Goal: Information Seeking & Learning: Learn about a topic

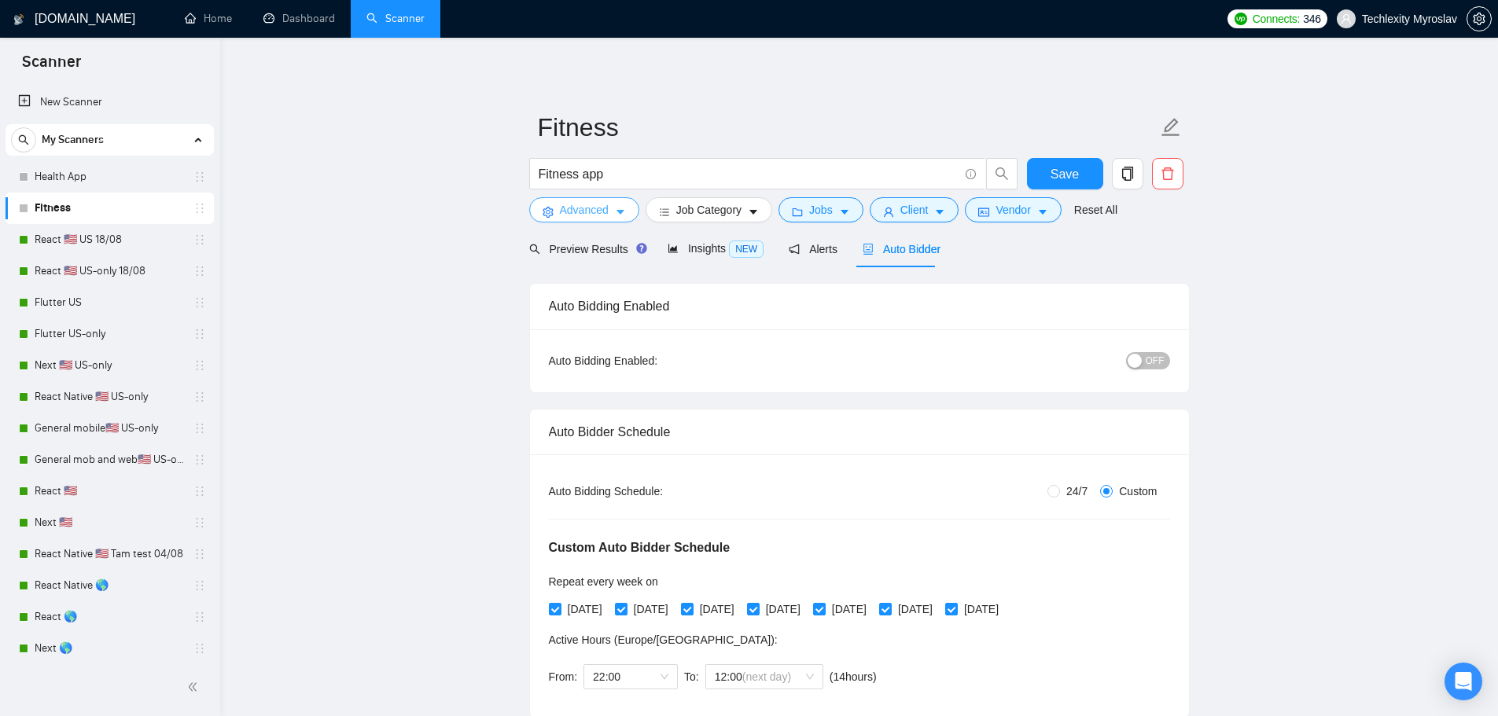
click at [600, 212] on span "Advanced" at bounding box center [584, 209] width 49 height 17
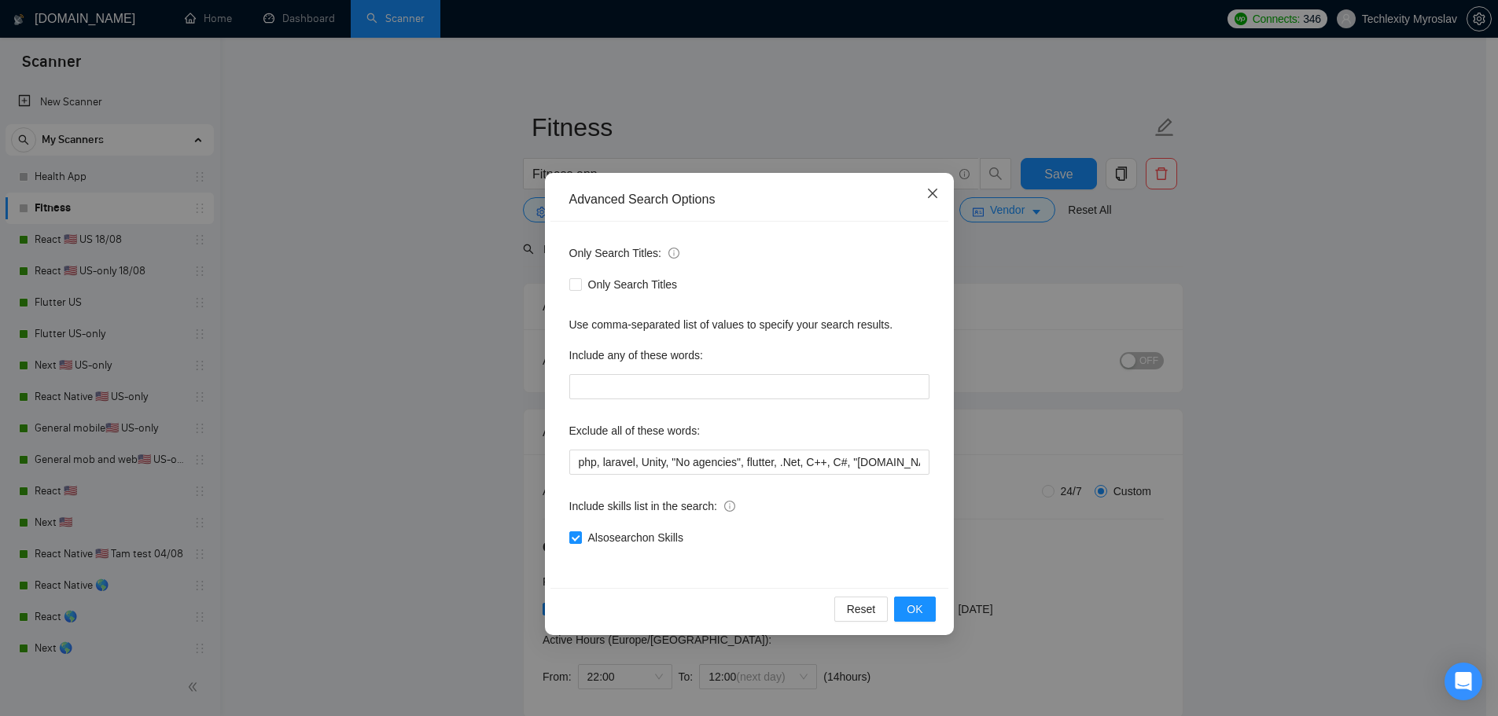
click at [929, 197] on icon "close" at bounding box center [931, 193] width 9 height 9
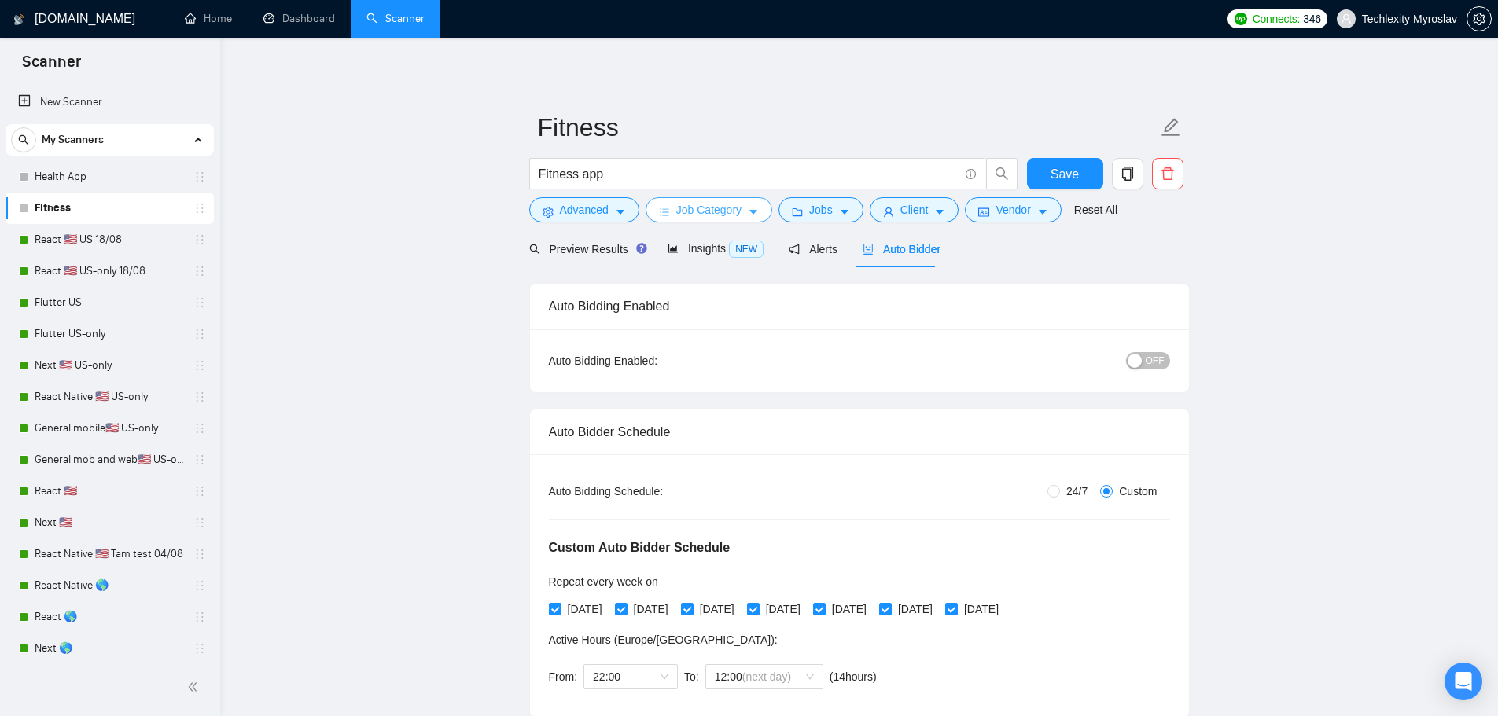
click at [693, 208] on span "Job Category" at bounding box center [708, 209] width 65 height 17
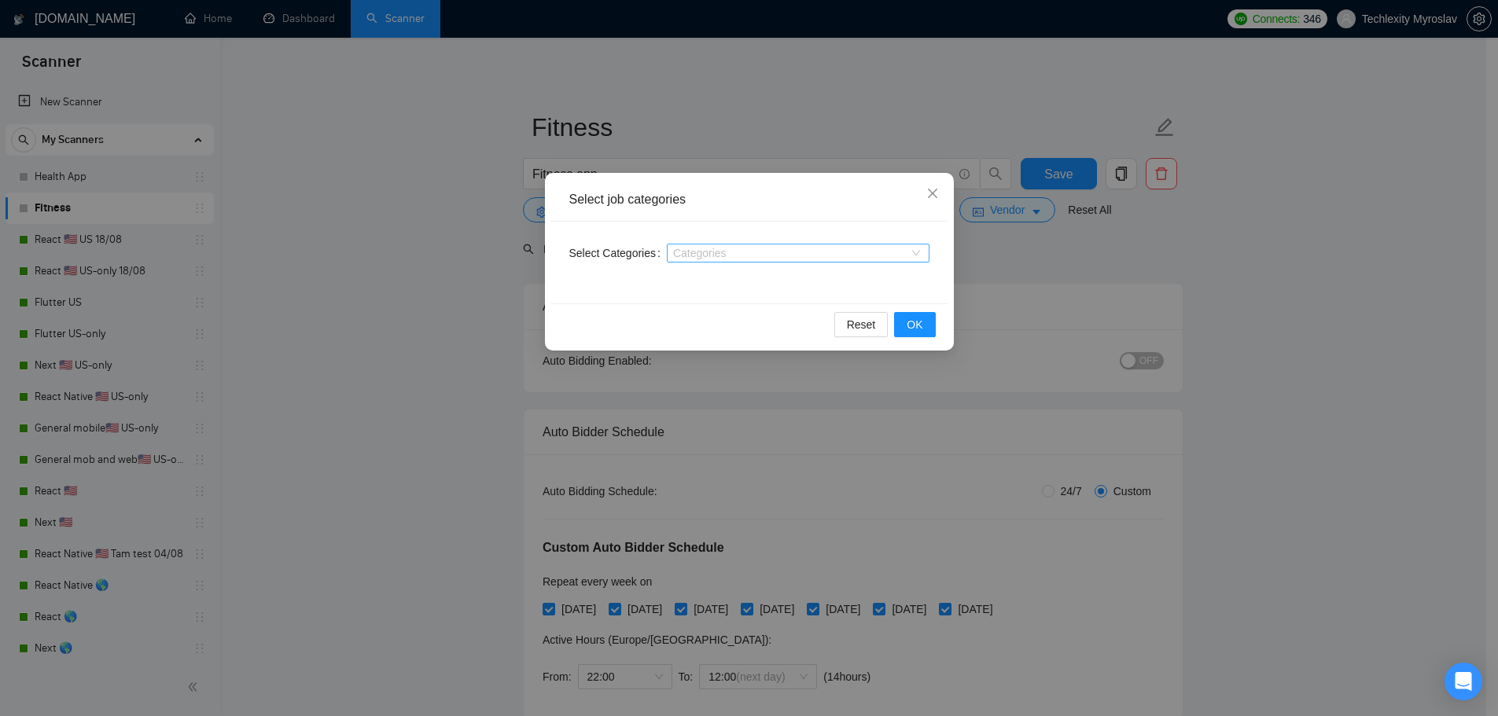
click at [719, 255] on div at bounding box center [790, 253] width 239 height 13
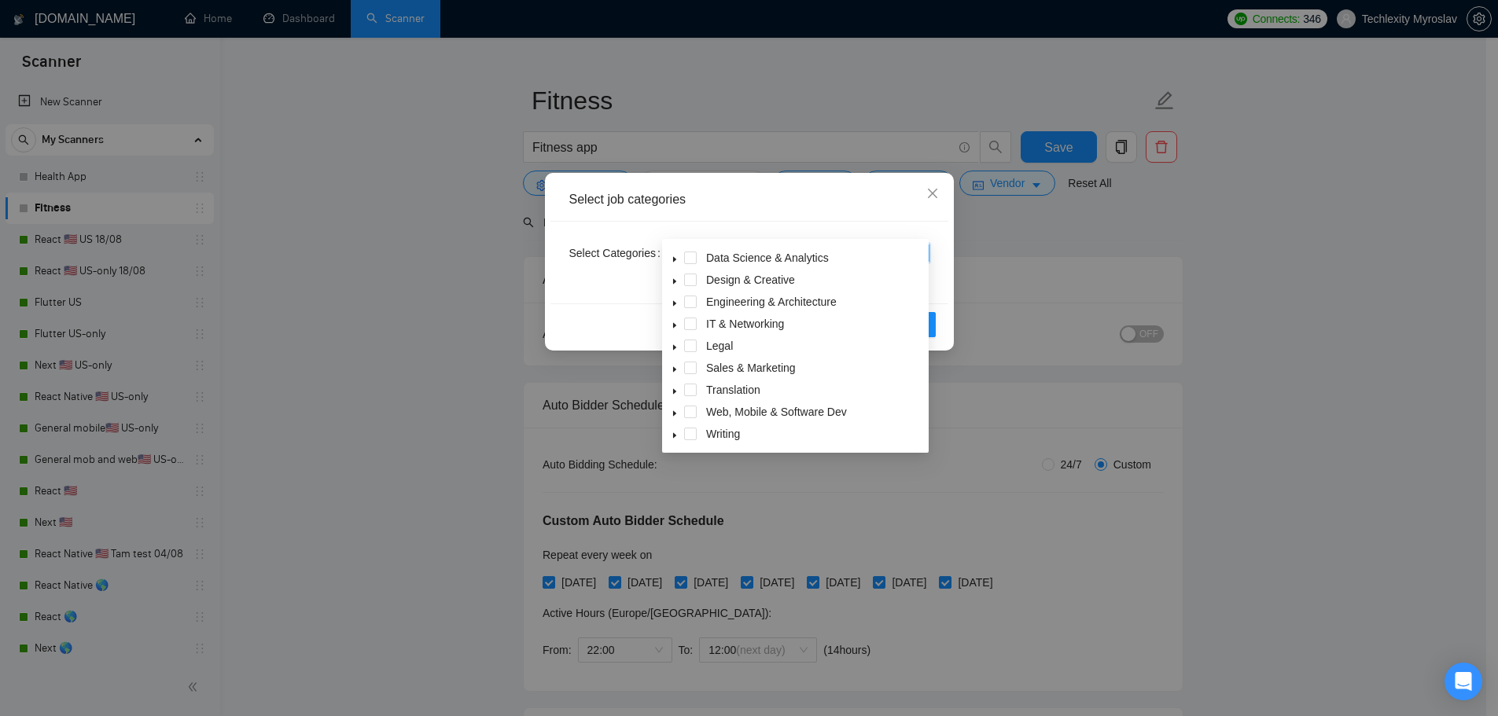
scroll to position [79, 0]
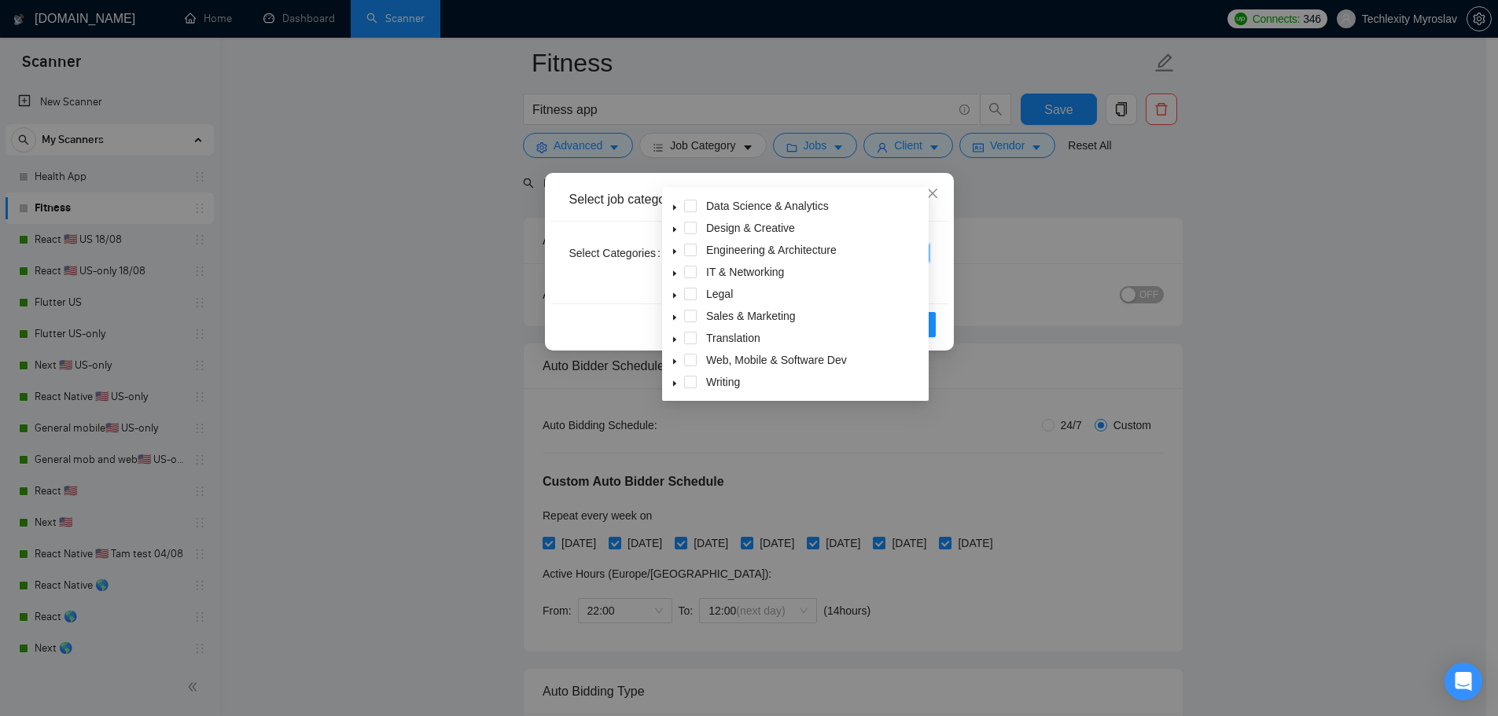
click at [702, 361] on div "Web, Mobile & Software Dev" at bounding box center [795, 362] width 260 height 22
click at [692, 361] on span at bounding box center [690, 360] width 13 height 13
click at [676, 363] on icon "caret-down" at bounding box center [675, 362] width 8 height 8
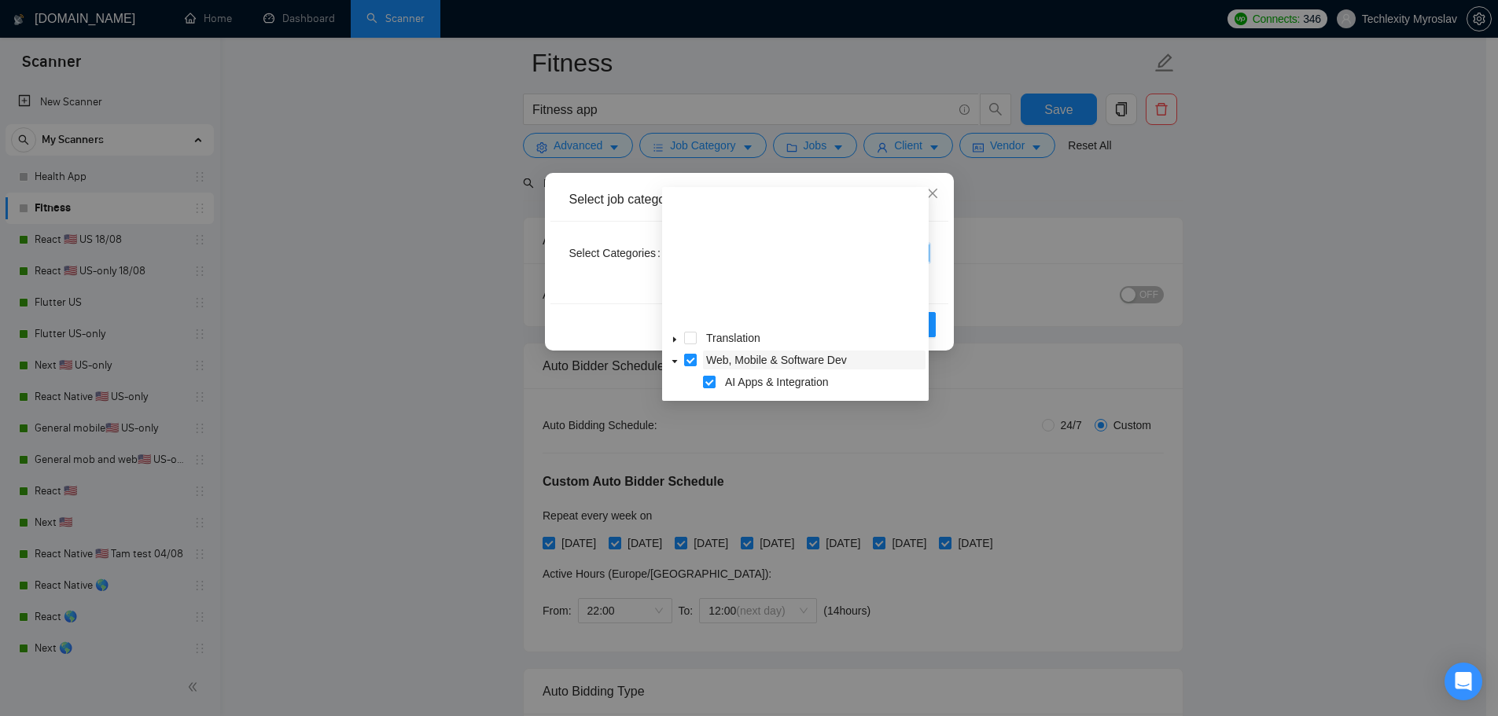
scroll to position [220, 0]
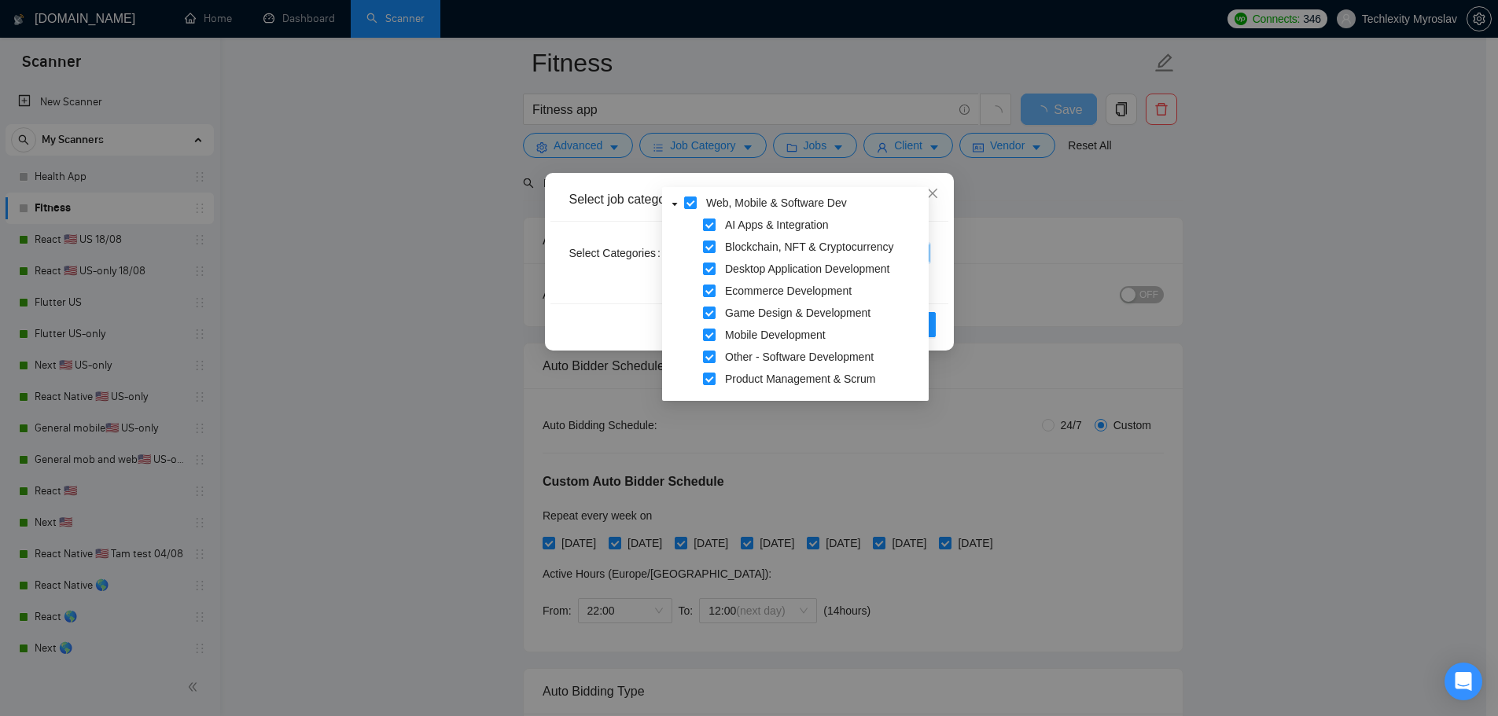
click at [711, 225] on span at bounding box center [709, 225] width 13 height 13
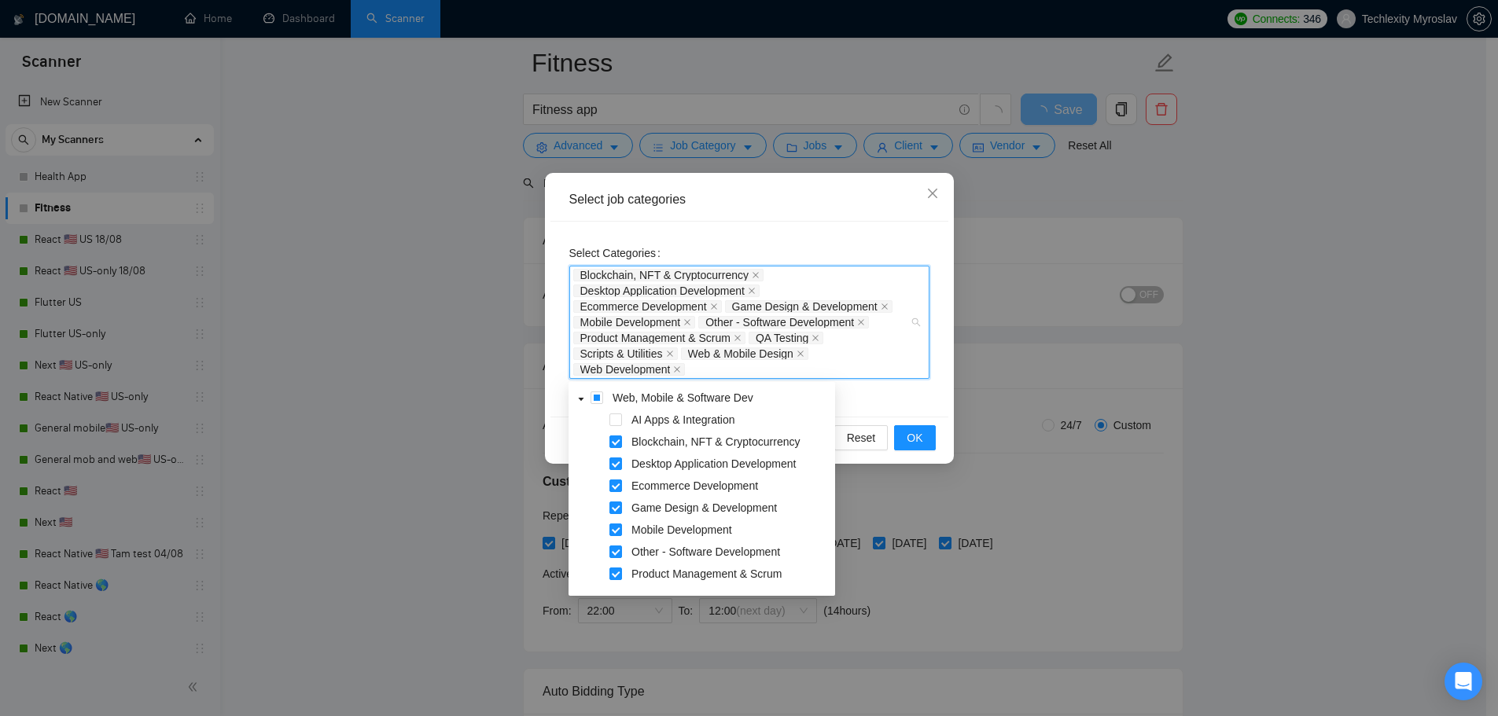
click at [710, 239] on div "Select Categories Blockchain, NFT & Cryptocurrency Desktop Application Developm…" at bounding box center [749, 319] width 398 height 195
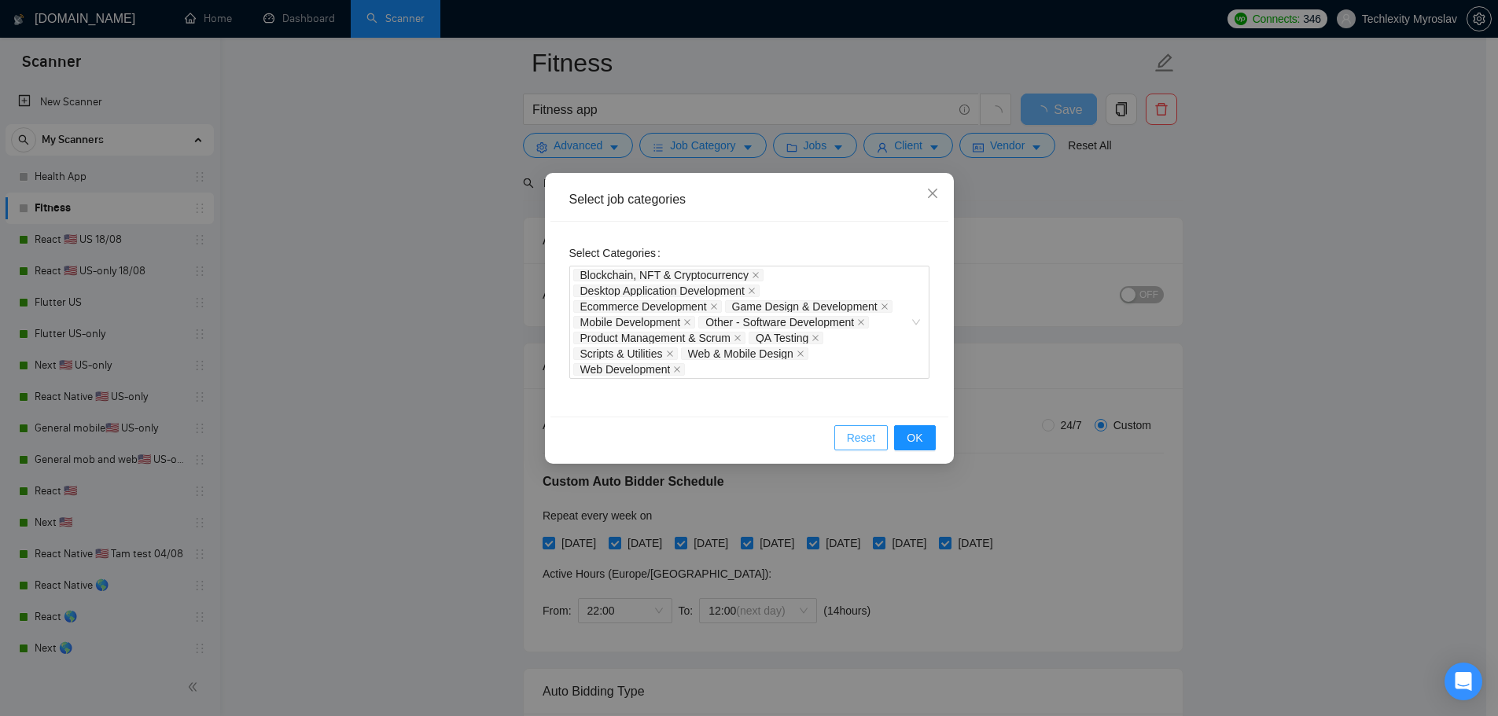
click at [863, 431] on span "Reset" at bounding box center [861, 437] width 29 height 17
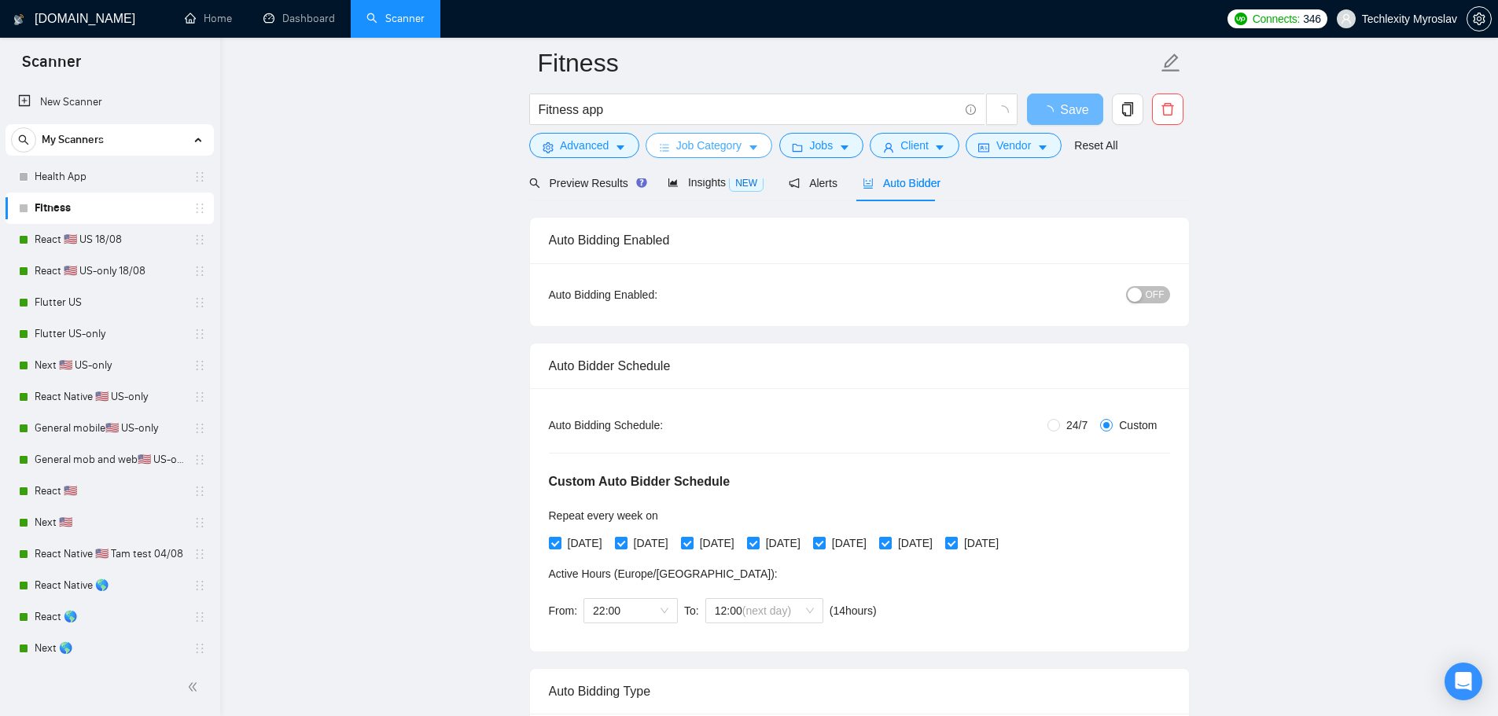
click at [709, 146] on span "Job Category" at bounding box center [708, 145] width 65 height 17
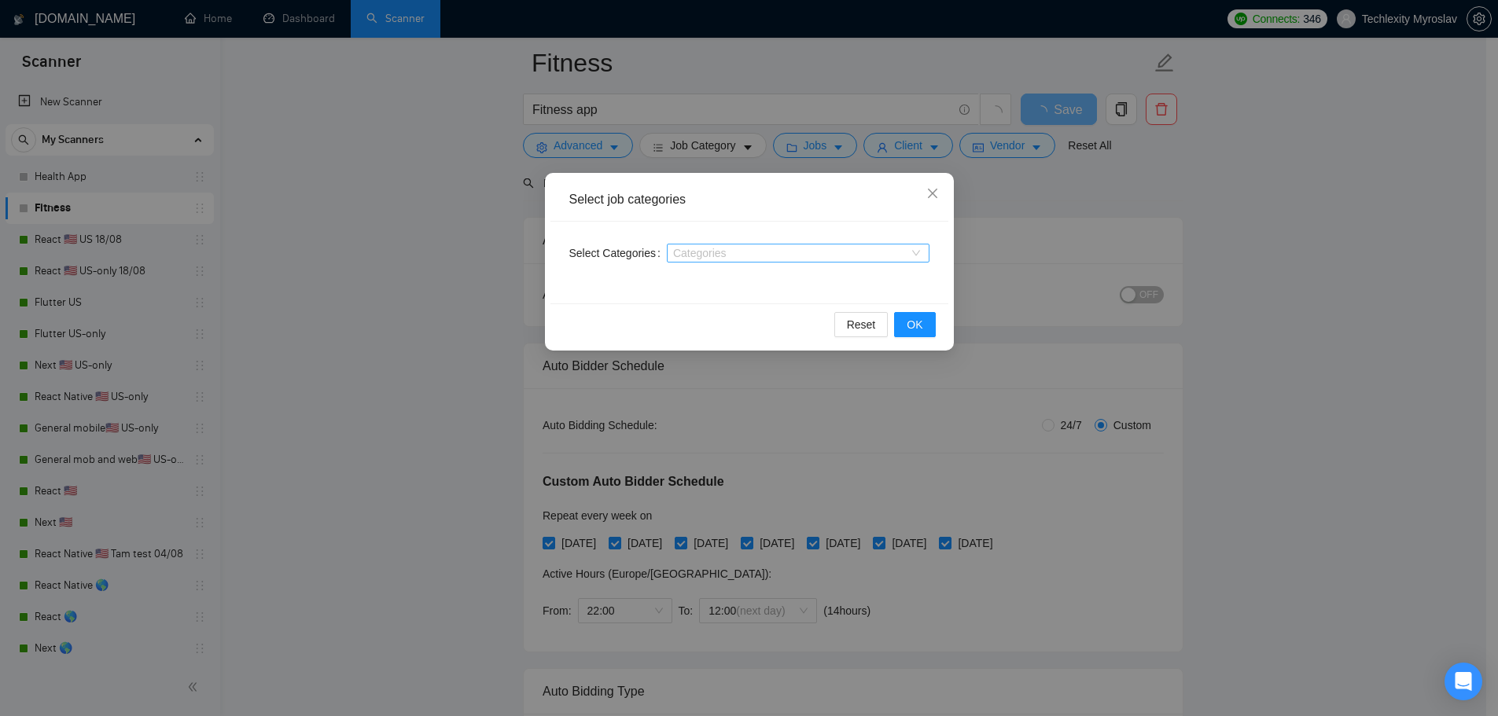
click at [692, 249] on div at bounding box center [790, 253] width 239 height 13
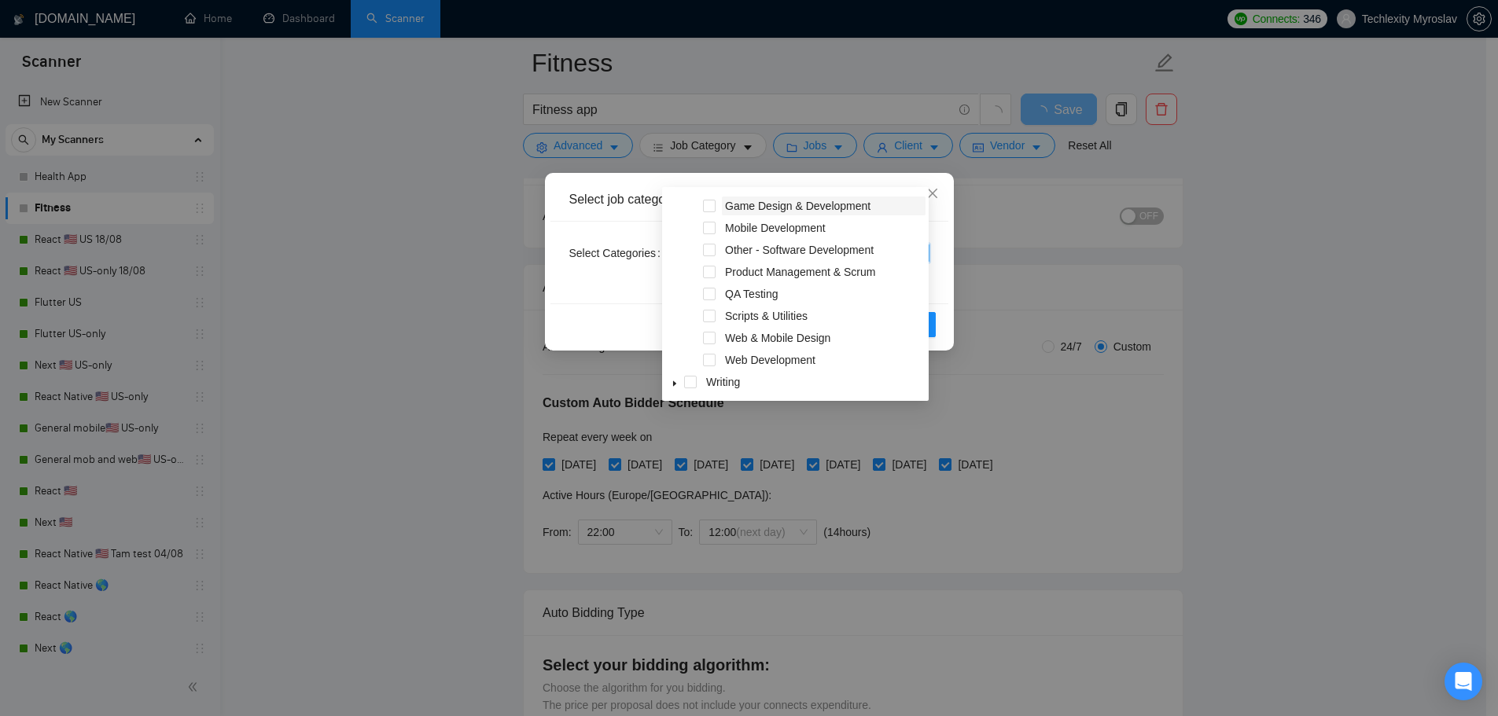
scroll to position [248, 0]
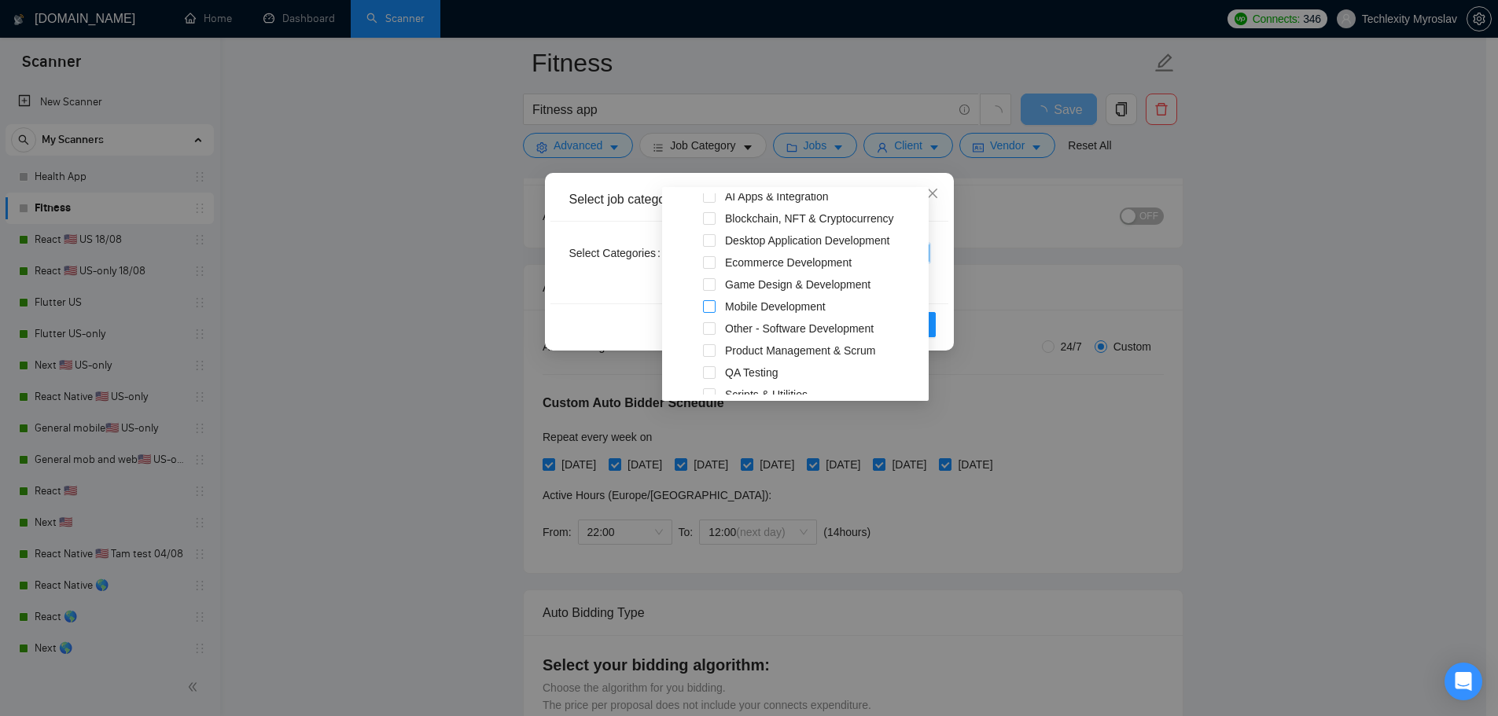
click at [713, 303] on span at bounding box center [709, 306] width 13 height 13
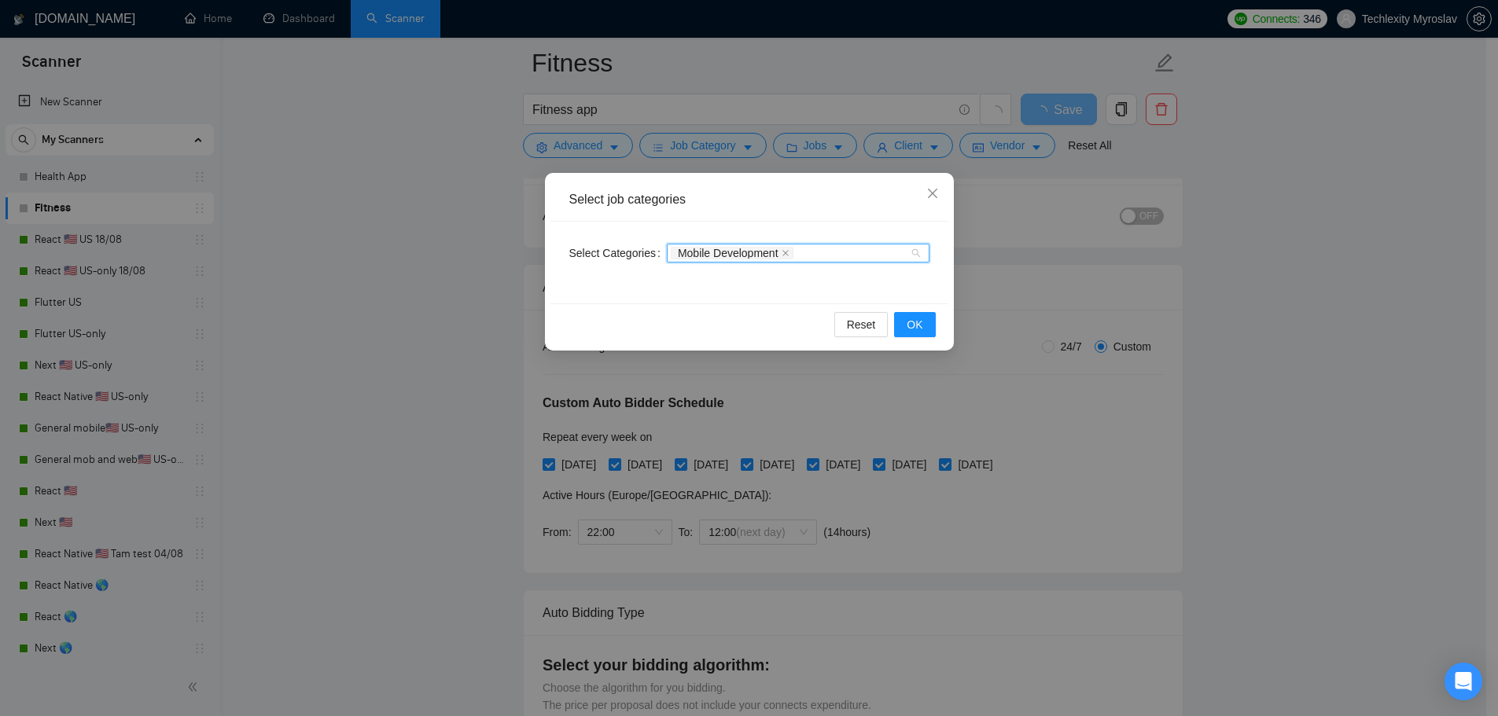
click at [911, 256] on div "Mobile Development" at bounding box center [798, 253] width 263 height 19
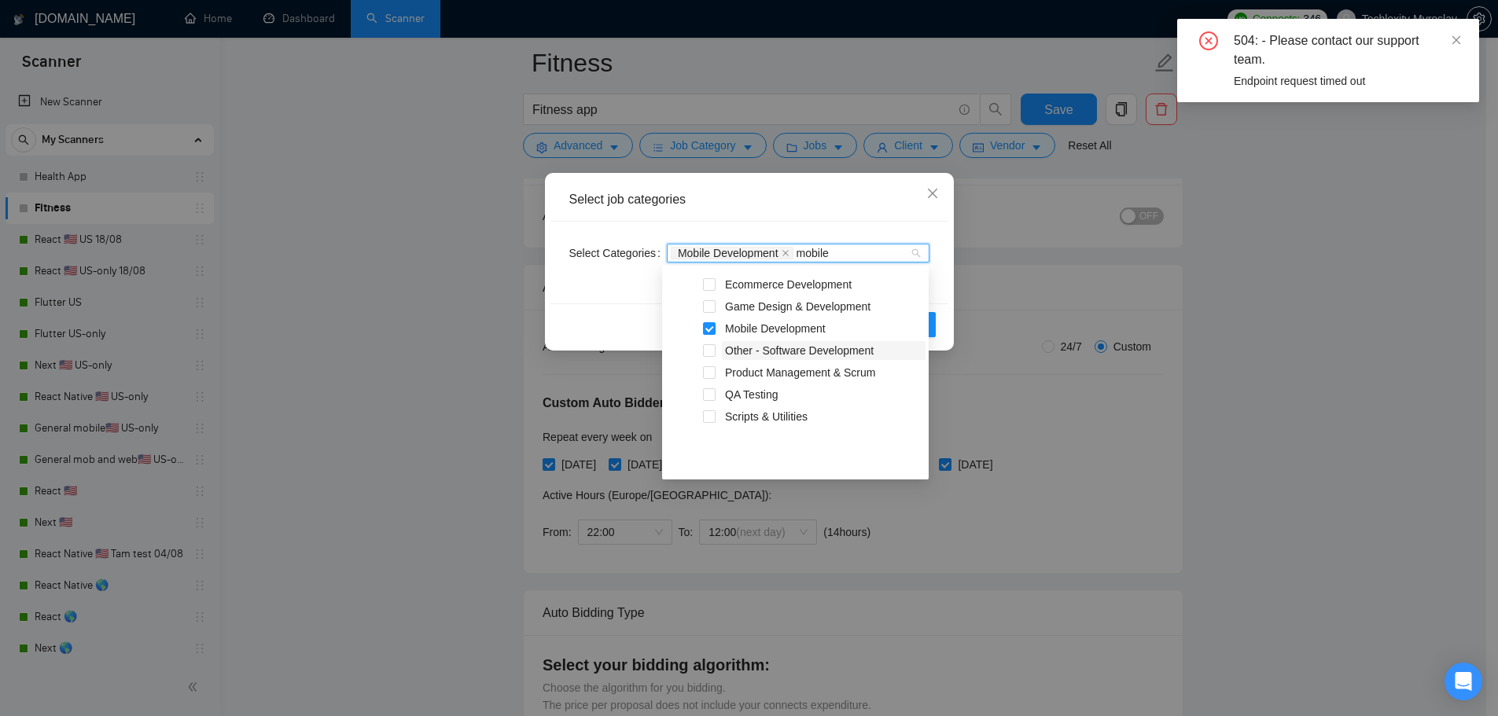
scroll to position [6, 0]
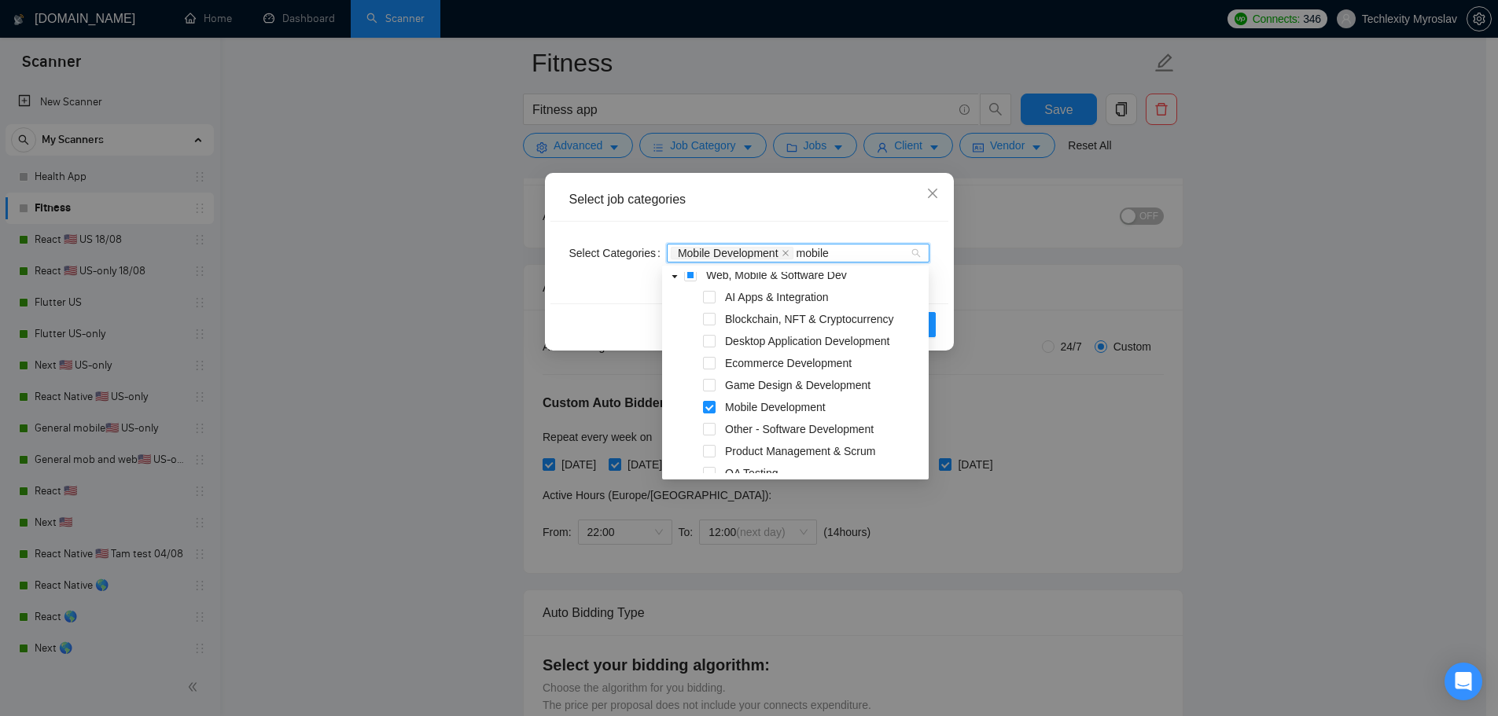
click at [675, 273] on icon "caret-down" at bounding box center [675, 277] width 8 height 8
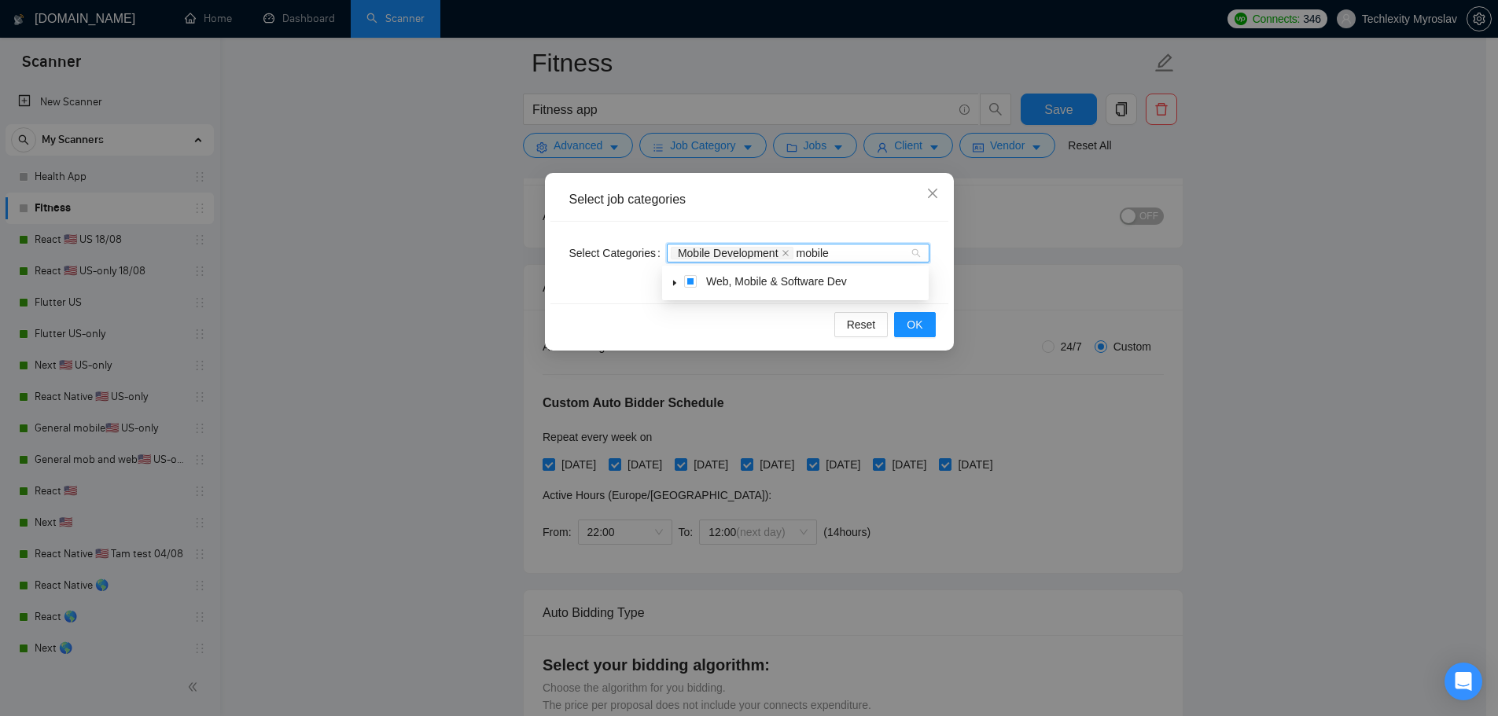
click at [672, 278] on span at bounding box center [674, 281] width 19 height 19
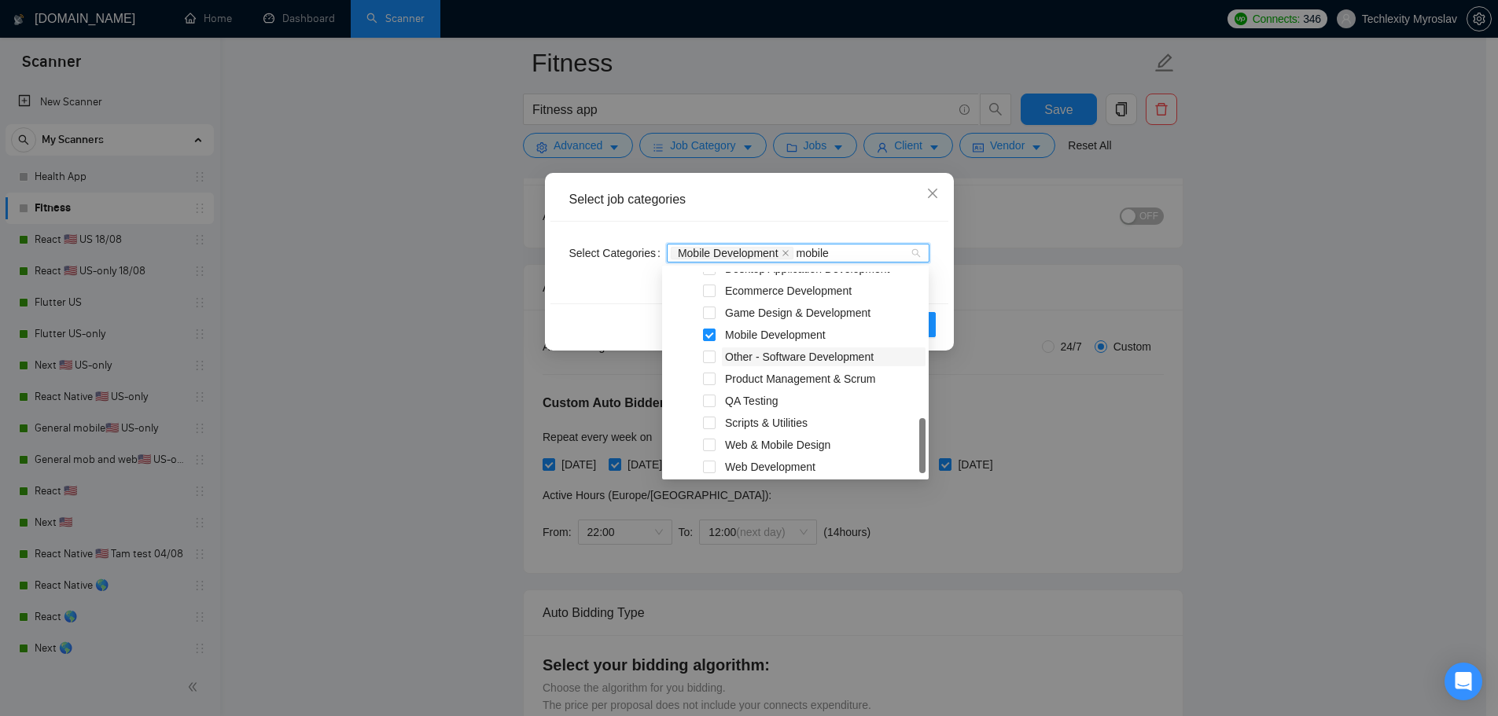
scroll to position [85, 0]
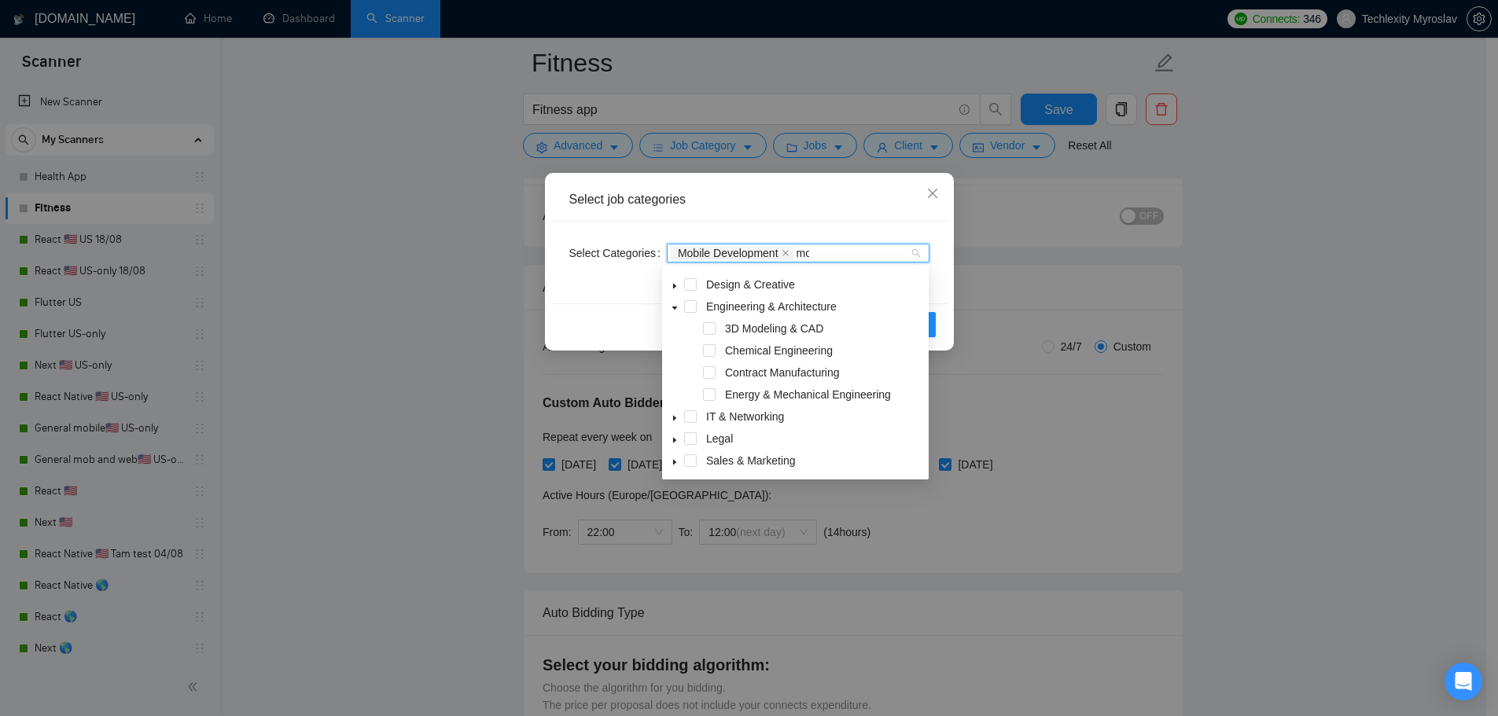
type input "m"
click at [863, 228] on div "Select Categories Mobile Development" at bounding box center [749, 263] width 398 height 82
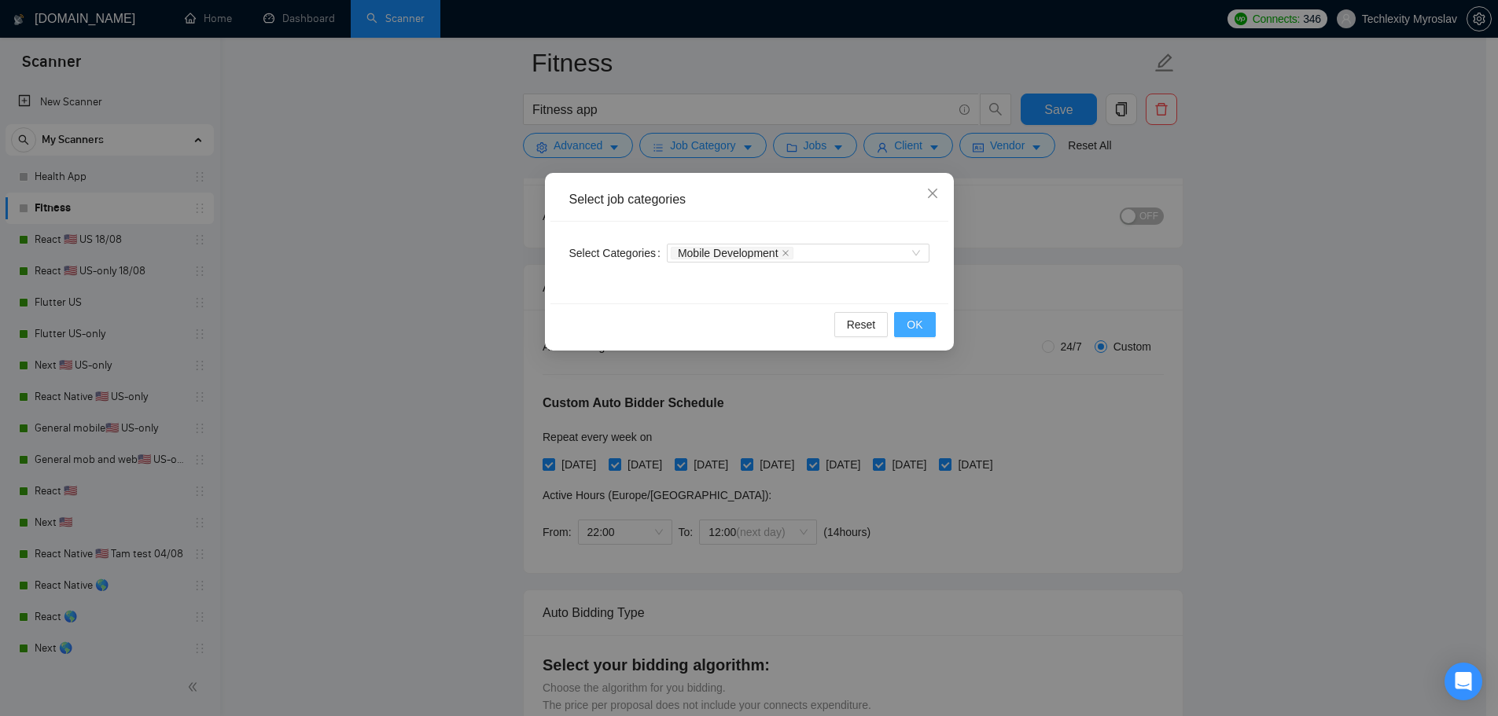
click at [916, 322] on span "OK" at bounding box center [915, 324] width 16 height 17
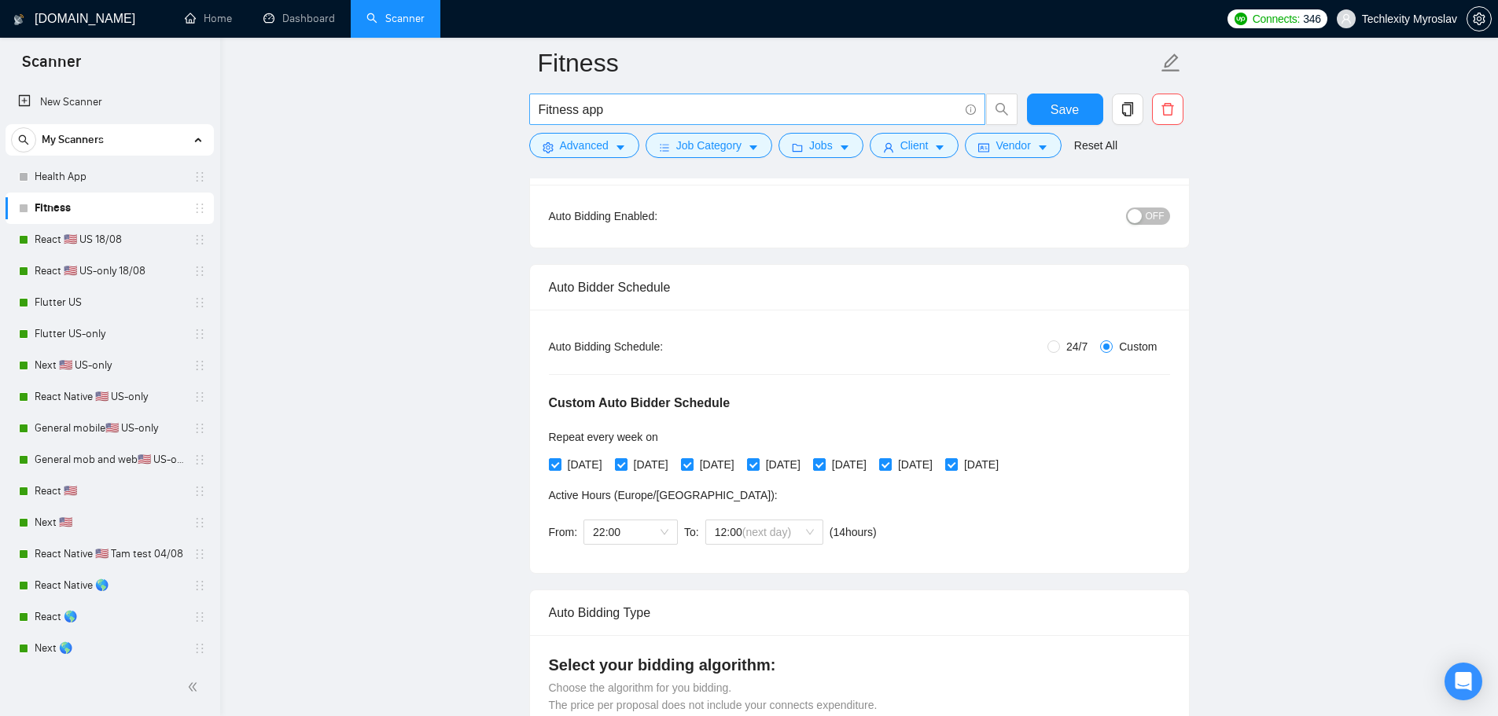
click at [716, 104] on input "Fitness app" at bounding box center [749, 110] width 420 height 20
click at [566, 144] on span "Advanced" at bounding box center [584, 145] width 49 height 17
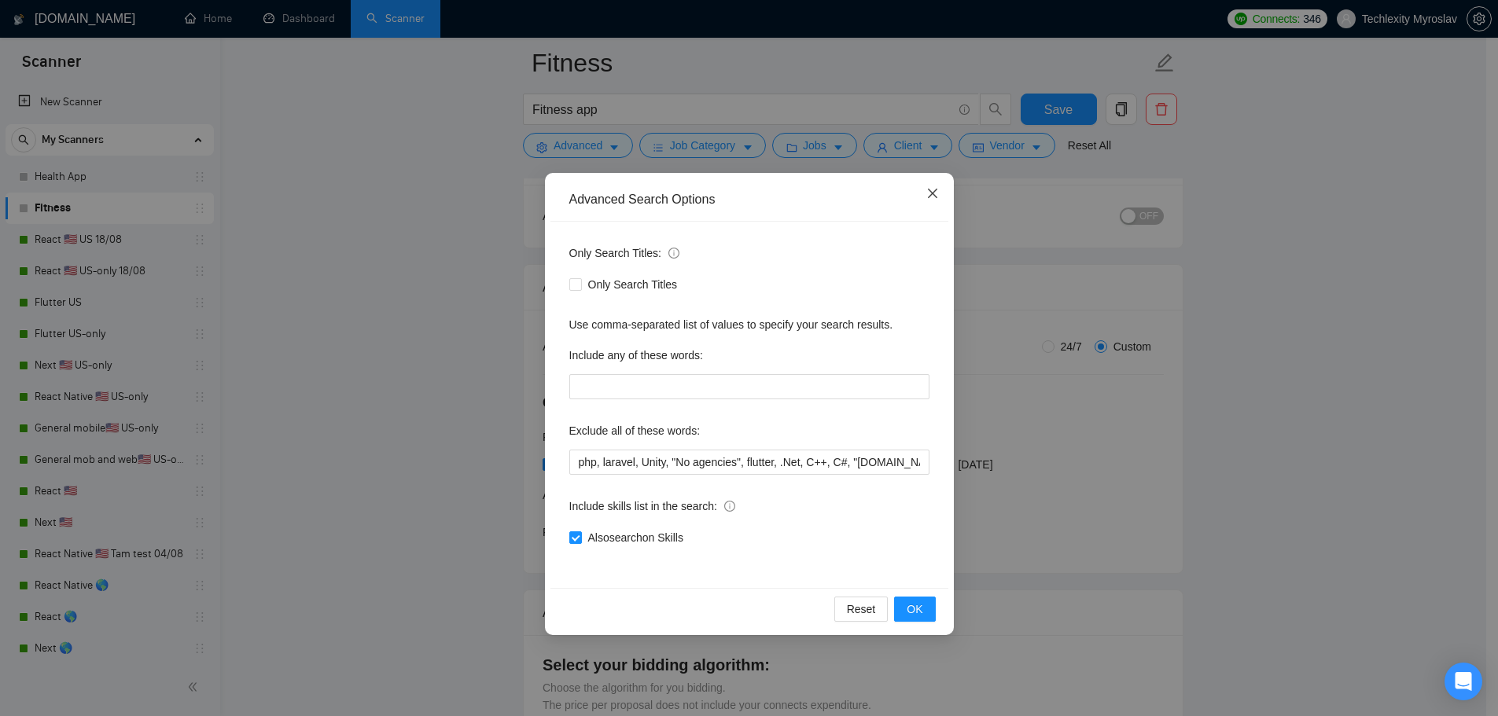
click at [934, 195] on icon "close" at bounding box center [932, 193] width 13 height 13
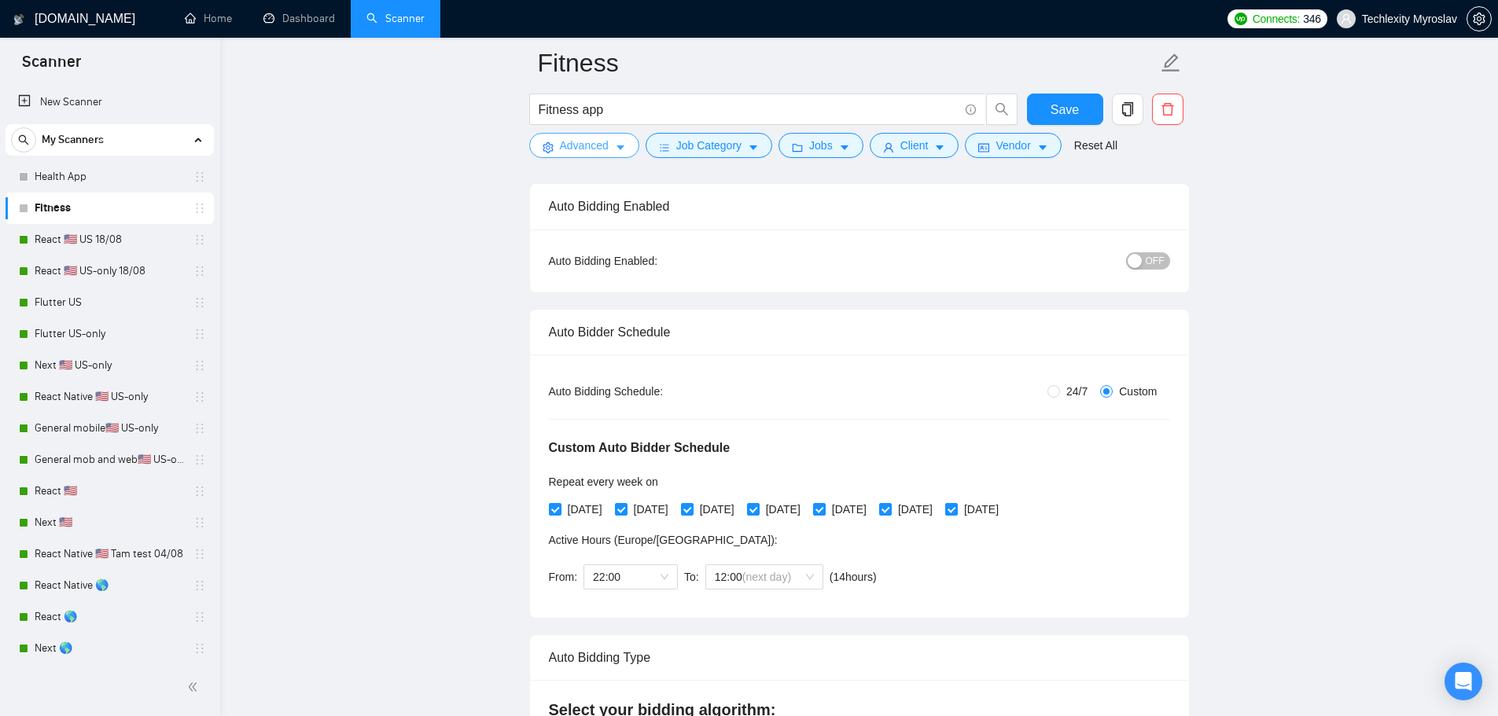
scroll to position [0, 0]
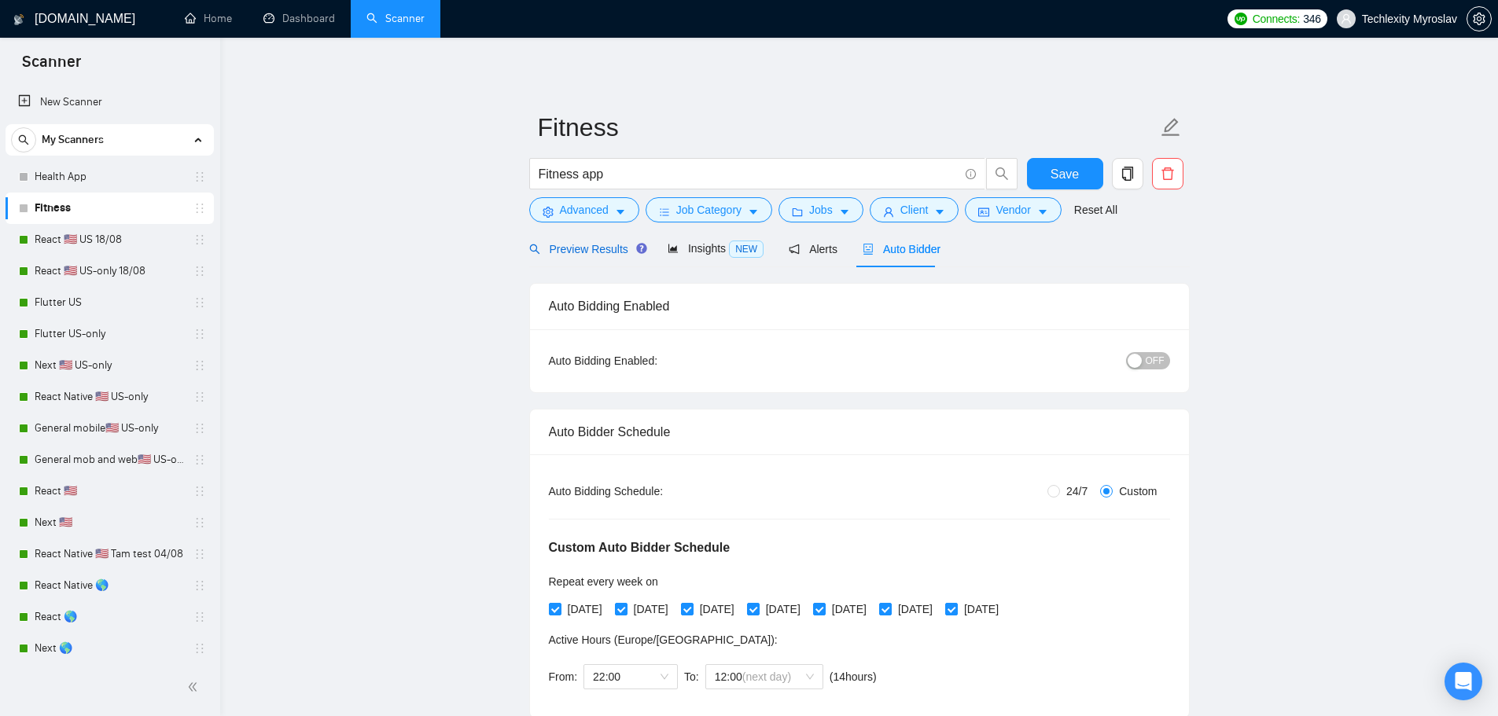
click at [592, 247] on span "Preview Results" at bounding box center [585, 249] width 113 height 13
